Goal: Task Accomplishment & Management: Manage account settings

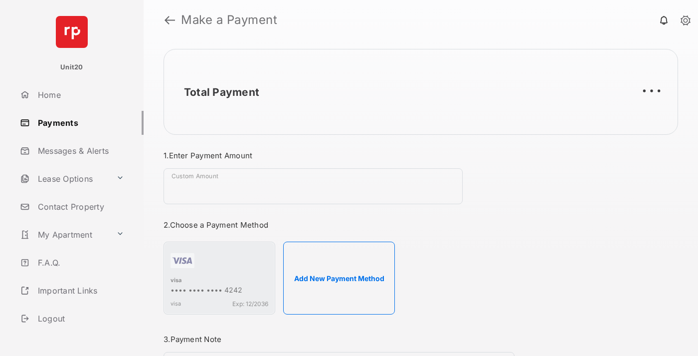
click at [78, 122] on link "Payments" at bounding box center [80, 123] width 128 height 24
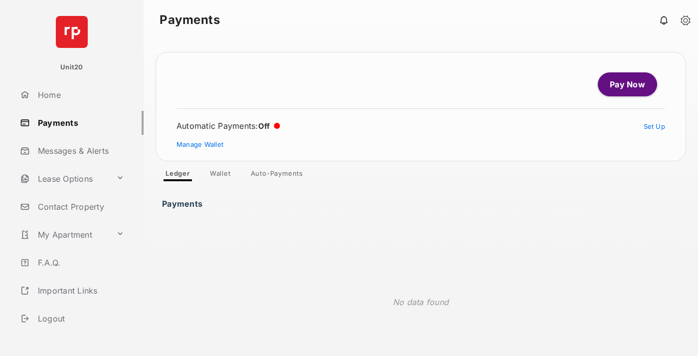
click at [277, 175] on link "Auto-Payments" at bounding box center [277, 175] width 68 height 12
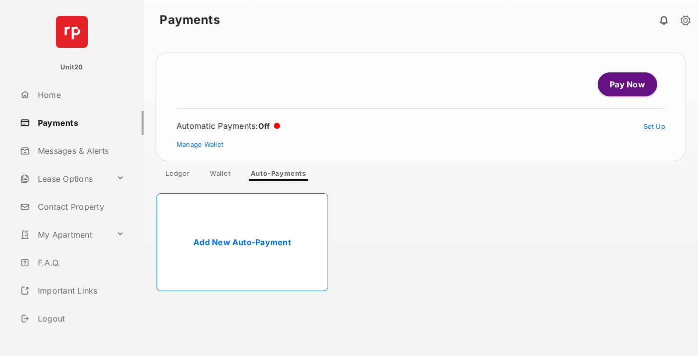
click at [242, 242] on link "Add New Auto-Payment" at bounding box center [243, 242] width 172 height 98
